Goal: Task Accomplishment & Management: Complete application form

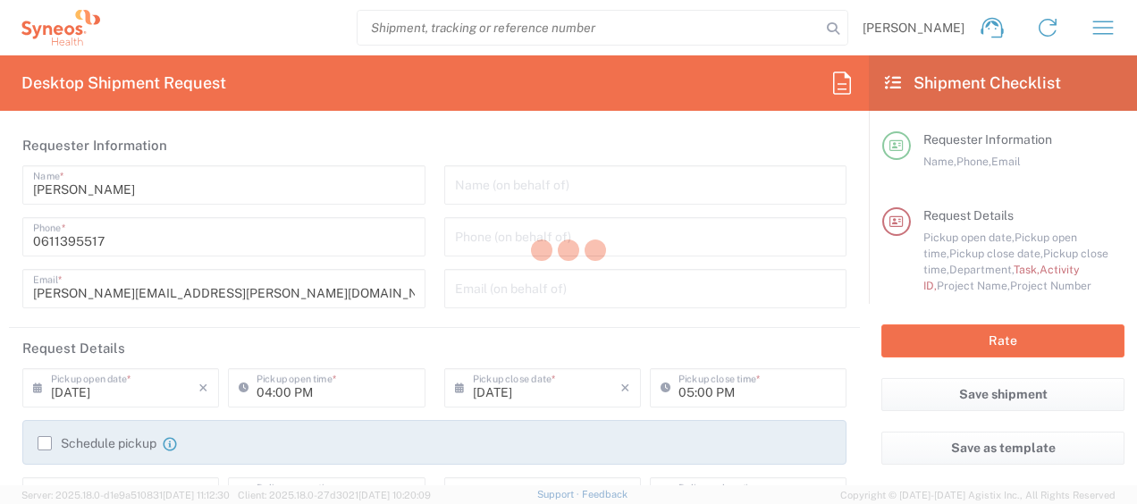
type input "4510"
type input "[GEOGRAPHIC_DATA]"
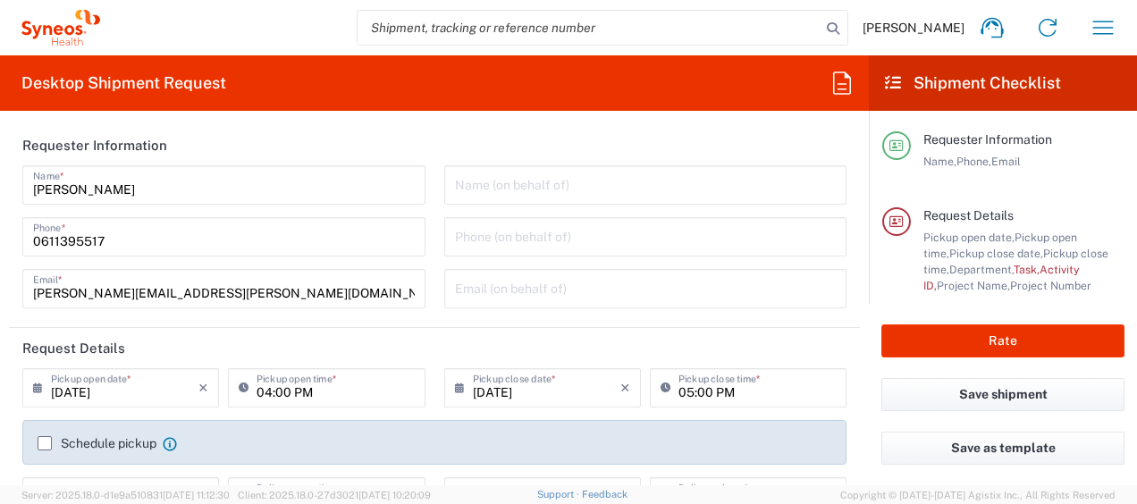
type input "Syneos Health France SARL"
click at [1110, 19] on icon "button" at bounding box center [1102, 27] width 29 height 29
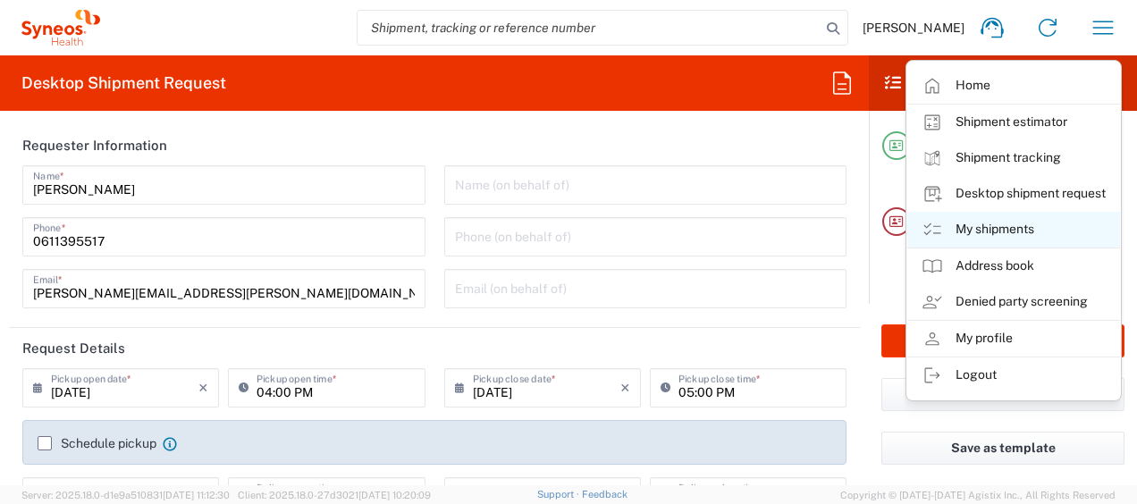
click at [1038, 221] on link "My shipments" at bounding box center [1013, 230] width 213 height 36
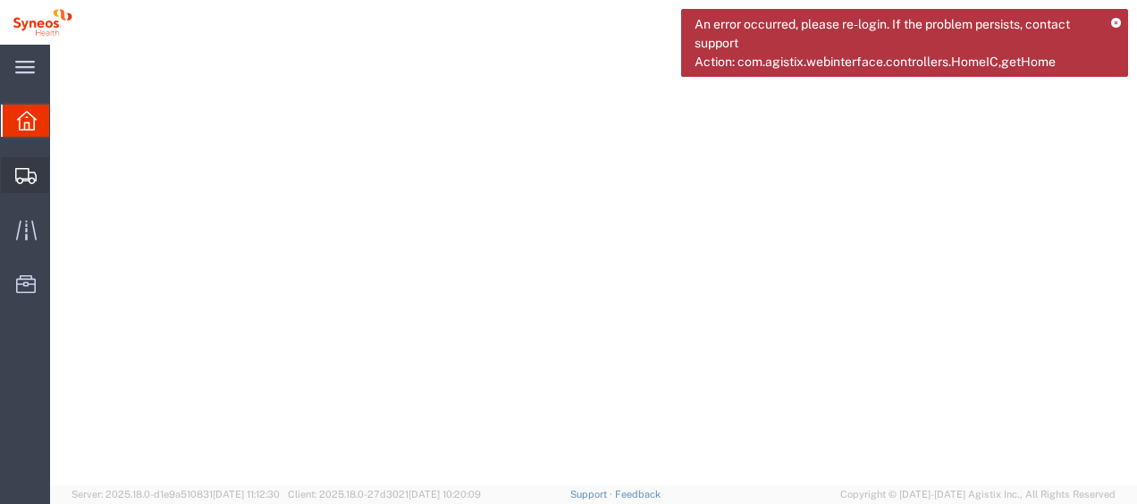
click at [62, 166] on span "Shipments" at bounding box center [55, 175] width 13 height 36
